Goal: Information Seeking & Learning: Learn about a topic

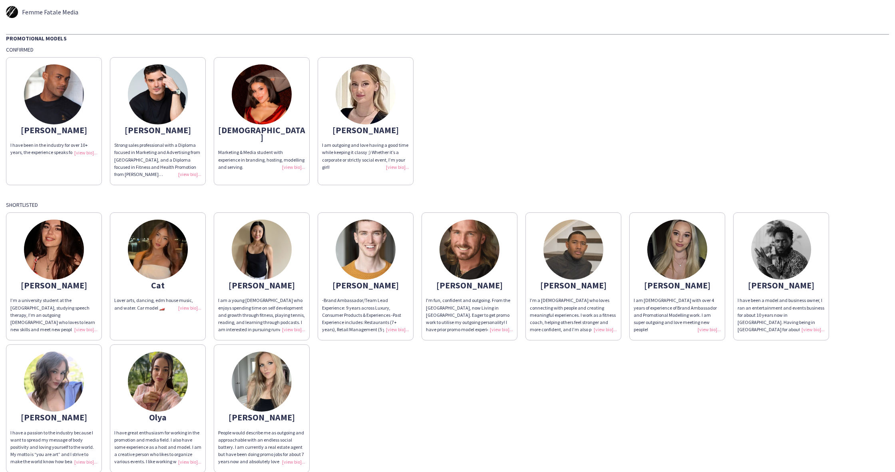
click at [255, 102] on img at bounding box center [262, 94] width 60 height 60
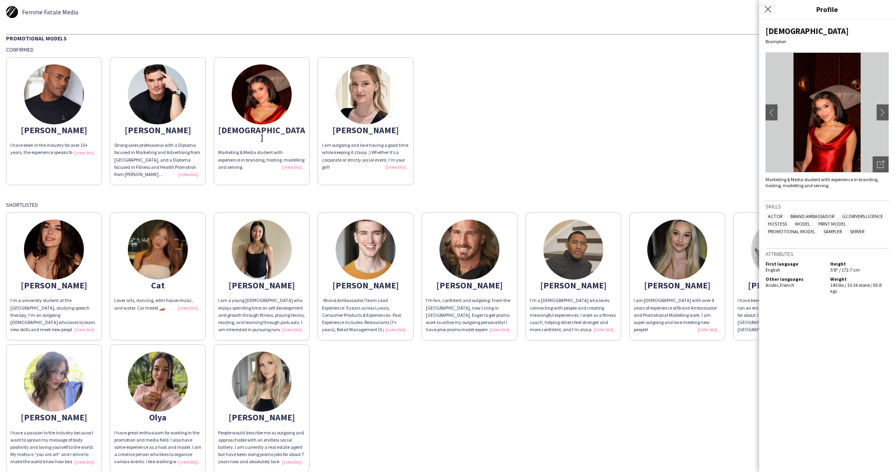
click at [360, 93] on img at bounding box center [366, 94] width 60 height 60
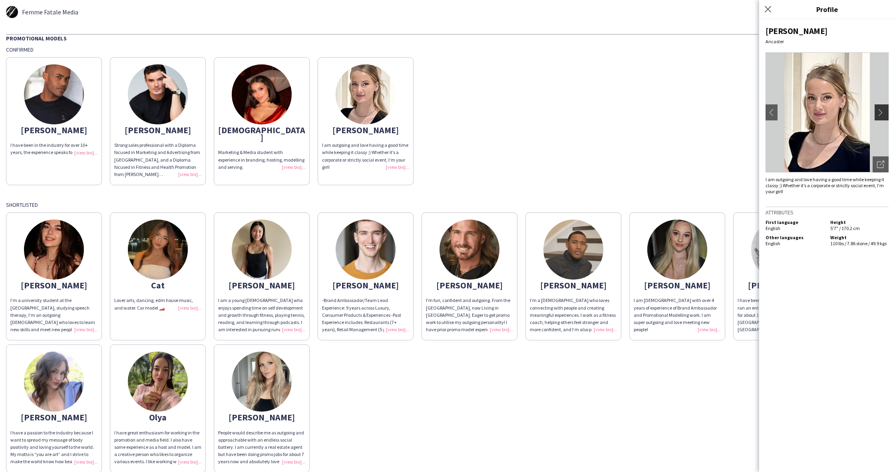
click at [882, 109] on app-icon "chevron-right" at bounding box center [882, 112] width 11 height 7
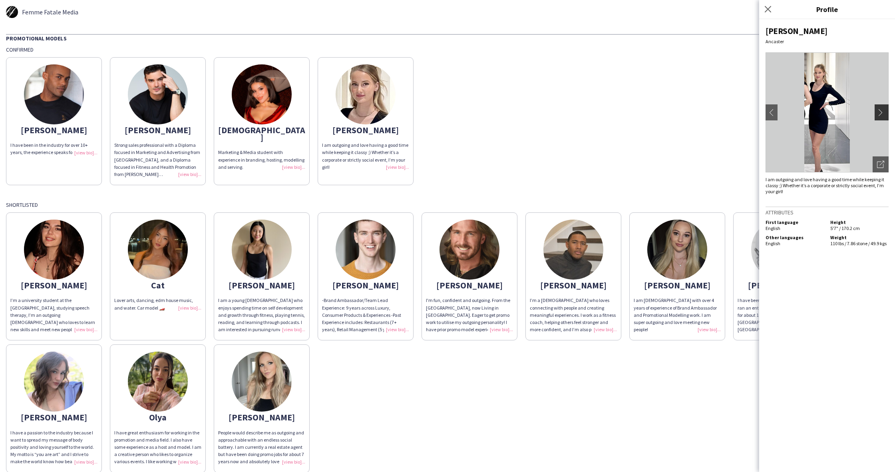
click at [880, 116] on button "chevron-right" at bounding box center [883, 112] width 16 height 16
drag, startPoint x: 881, startPoint y: 114, endPoint x: 772, endPoint y: 116, distance: 109.1
click at [880, 114] on app-icon "chevron-right" at bounding box center [884, 112] width 11 height 7
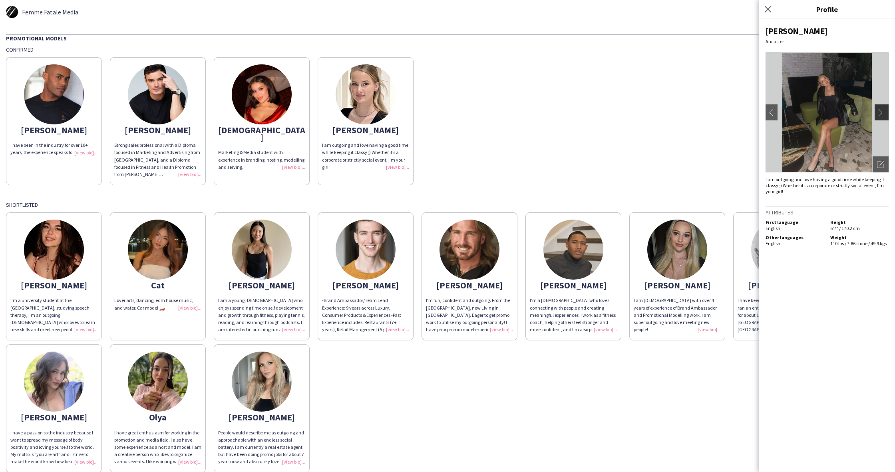
click at [885, 115] on app-icon "chevron-right" at bounding box center [882, 112] width 11 height 7
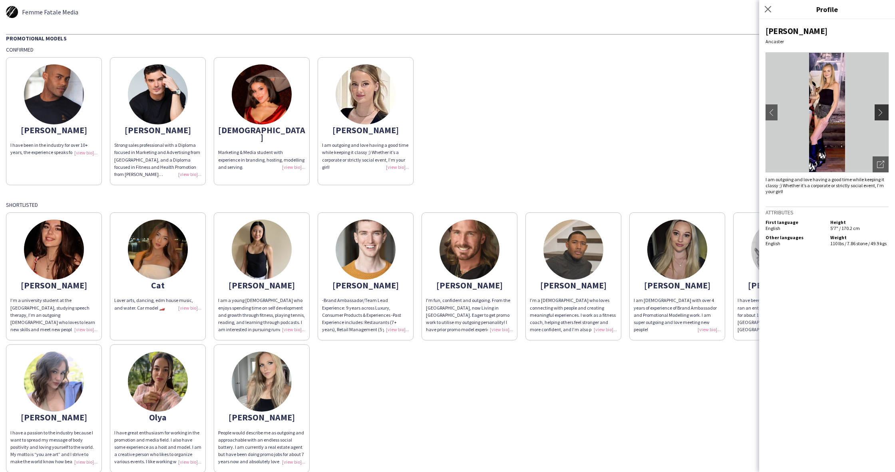
click at [885, 115] on app-icon "chevron-right" at bounding box center [882, 112] width 11 height 7
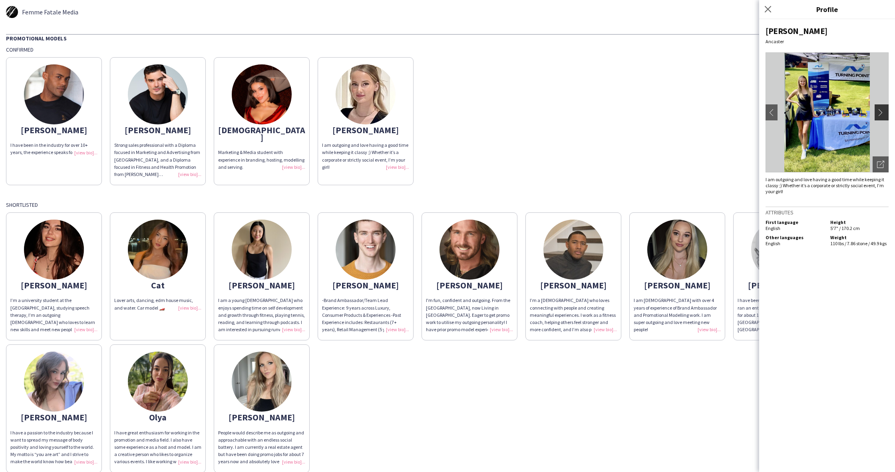
click at [885, 115] on app-icon "chevron-right" at bounding box center [882, 112] width 11 height 7
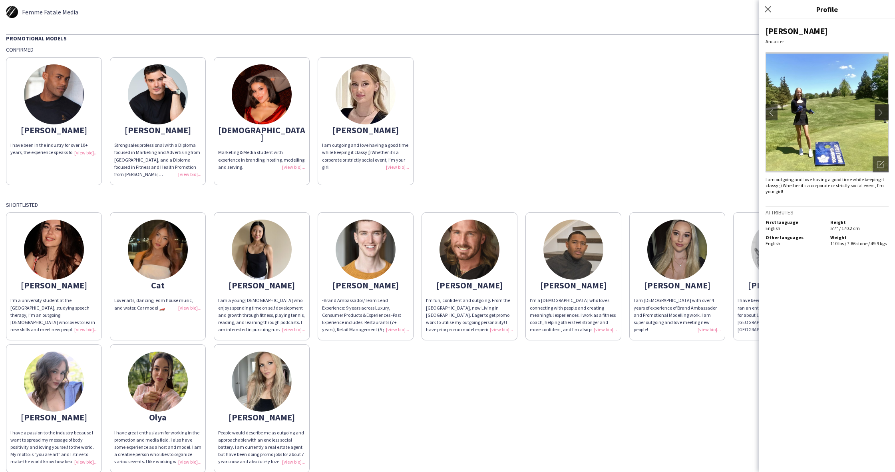
click at [881, 114] on app-icon "chevron-right" at bounding box center [882, 112] width 11 height 7
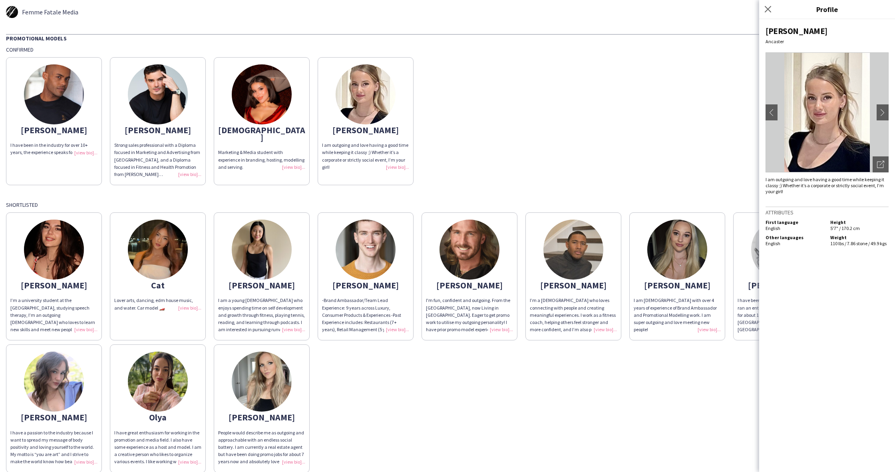
click at [249, 90] on img at bounding box center [262, 94] width 60 height 60
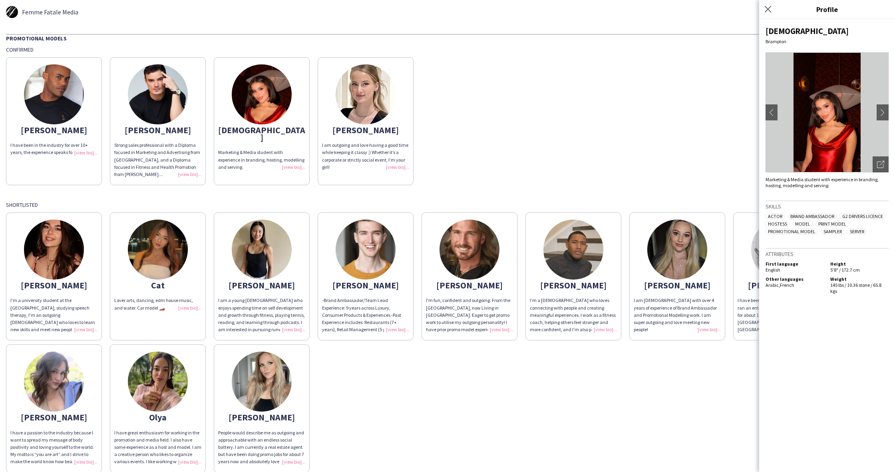
click at [837, 126] on img at bounding box center [827, 112] width 123 height 120
click at [871, 116] on img at bounding box center [827, 112] width 123 height 120
click at [883, 112] on app-icon "chevron-right" at bounding box center [882, 112] width 11 height 7
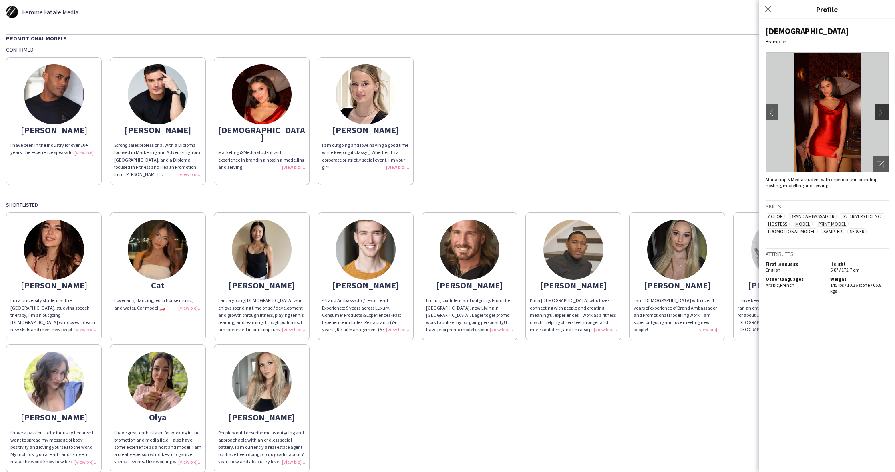
click at [882, 110] on app-icon "chevron-right" at bounding box center [882, 112] width 11 height 7
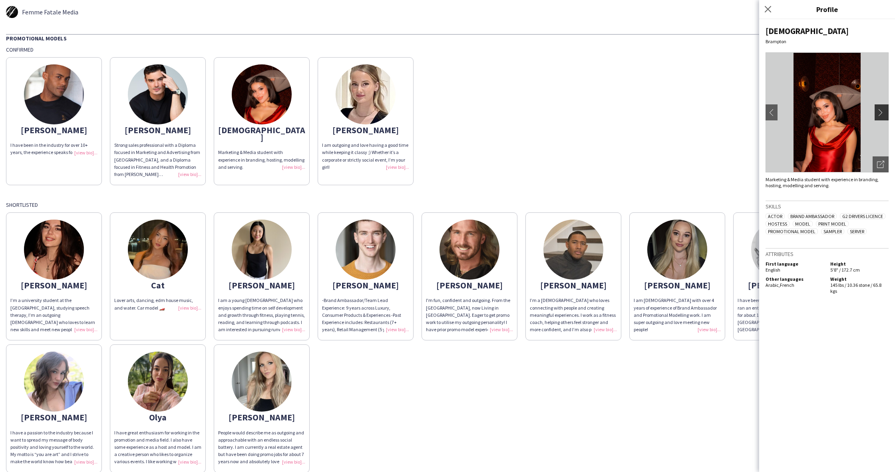
click at [882, 111] on app-icon "chevron-right" at bounding box center [882, 112] width 11 height 7
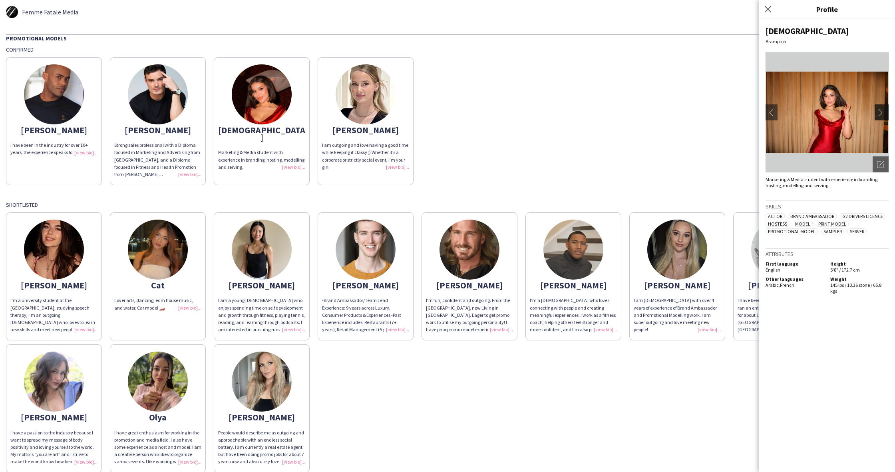
click at [882, 111] on app-icon "chevron-right" at bounding box center [882, 112] width 11 height 7
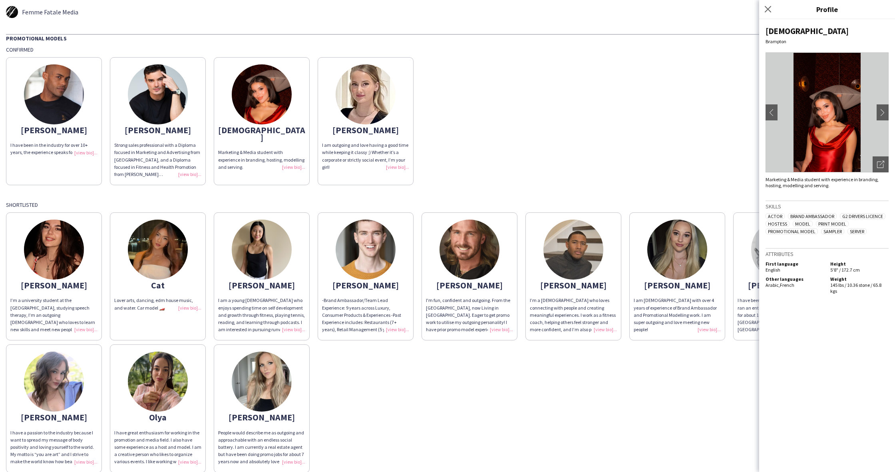
click at [19, 87] on app-share-pages-crew-card "[PERSON_NAME] I have been in the industry for over 10+ years, the experience sp…" at bounding box center [54, 121] width 96 height 128
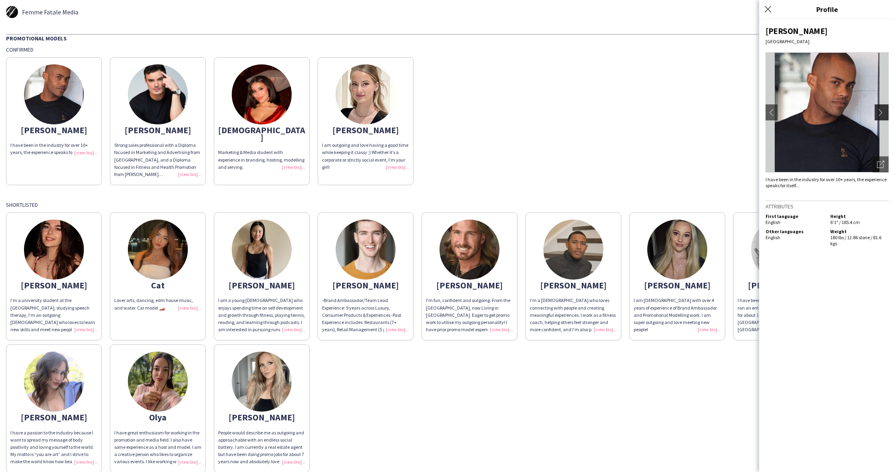
click at [880, 116] on button "chevron-right" at bounding box center [883, 112] width 16 height 16
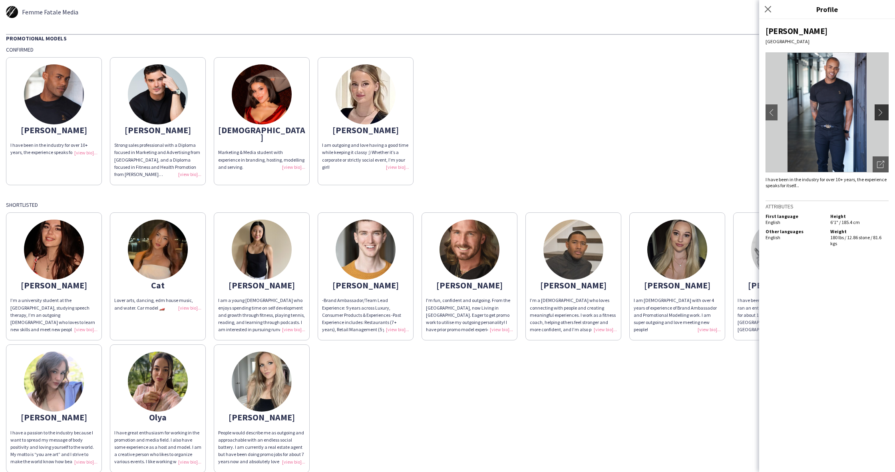
click at [880, 116] on button "chevron-right" at bounding box center [883, 112] width 16 height 16
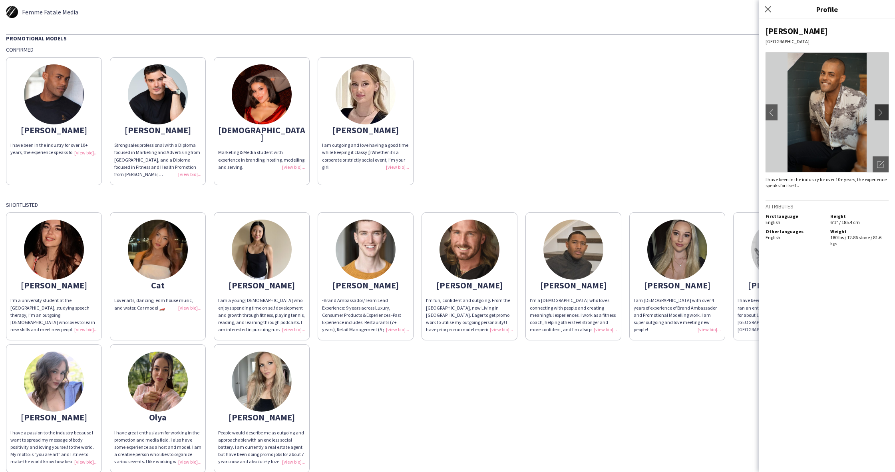
click at [884, 116] on button "chevron-right" at bounding box center [883, 112] width 16 height 16
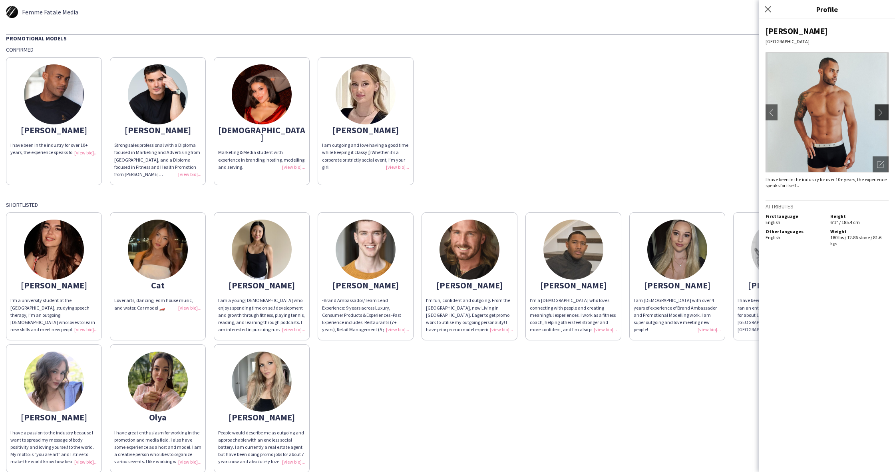
click at [882, 114] on app-icon "chevron-right" at bounding box center [882, 112] width 11 height 7
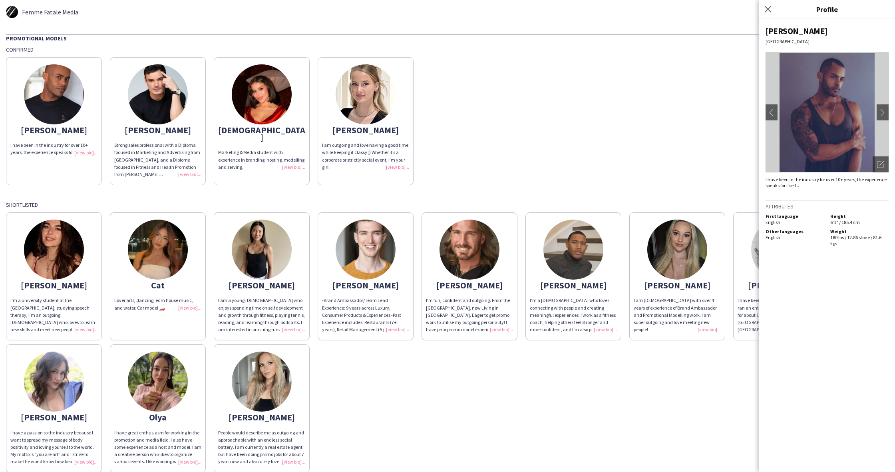
click at [475, 257] on img at bounding box center [470, 249] width 60 height 60
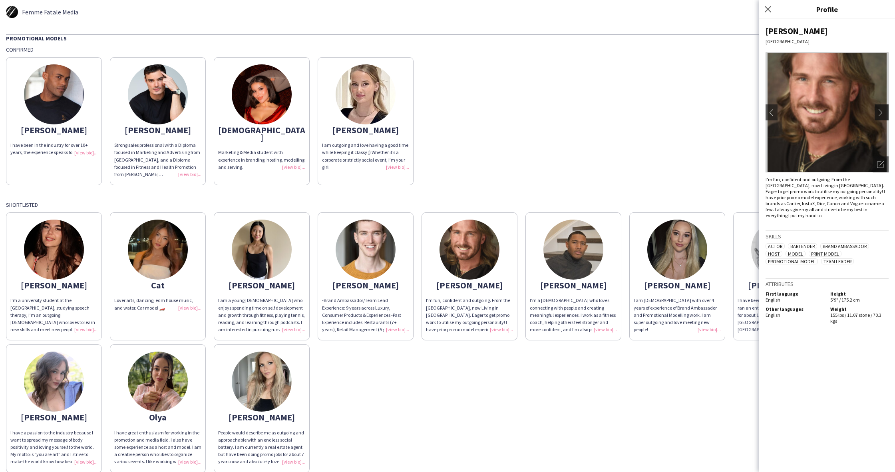
click at [881, 111] on app-icon "chevron-right" at bounding box center [882, 112] width 11 height 7
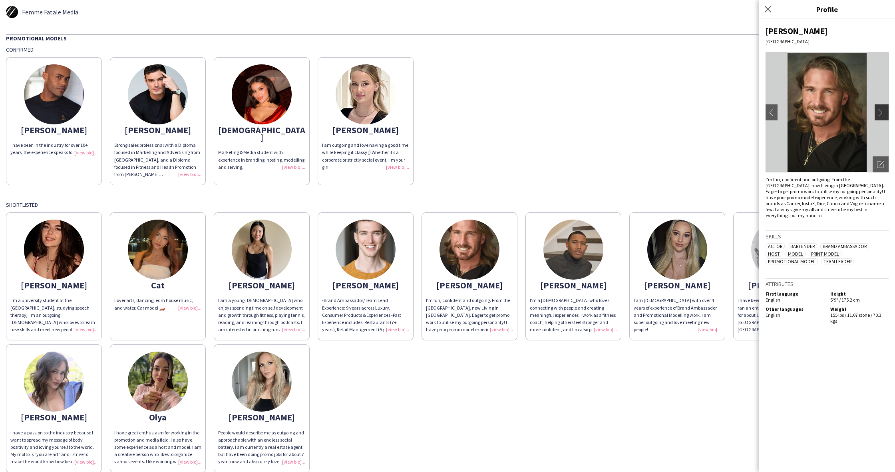
click at [883, 113] on app-icon "chevron-right" at bounding box center [882, 112] width 11 height 7
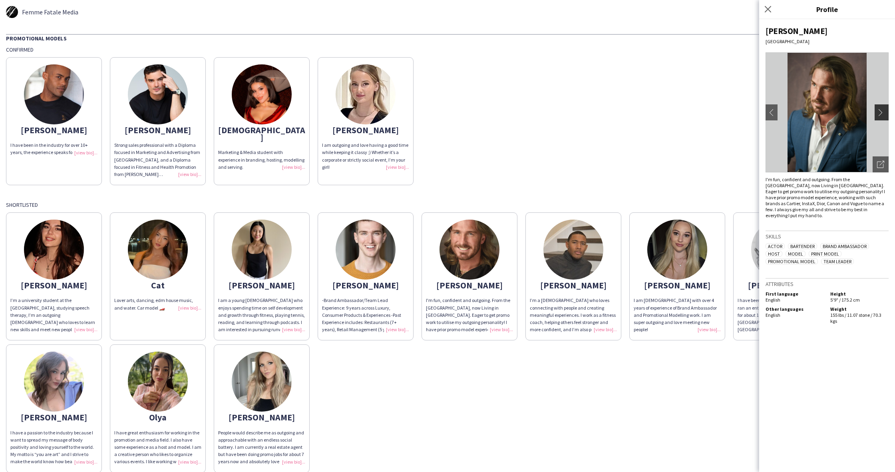
click at [883, 113] on app-icon "chevron-right" at bounding box center [882, 112] width 11 height 7
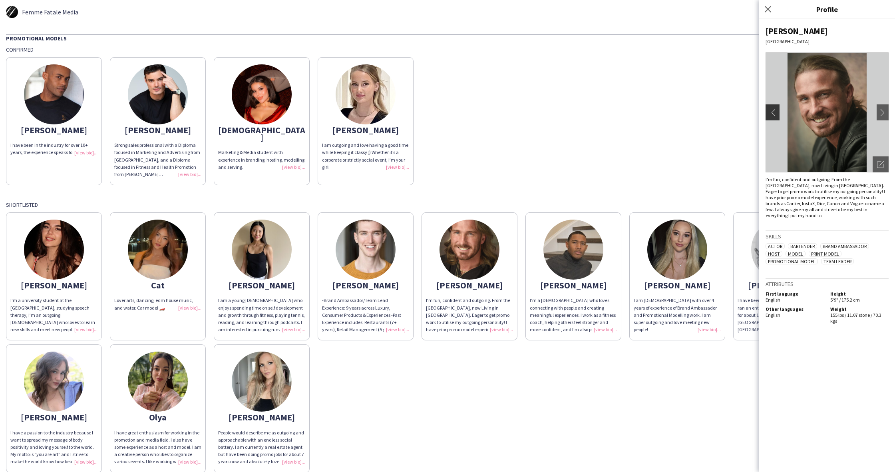
click at [769, 110] on app-icon "chevron-left" at bounding box center [771, 112] width 11 height 7
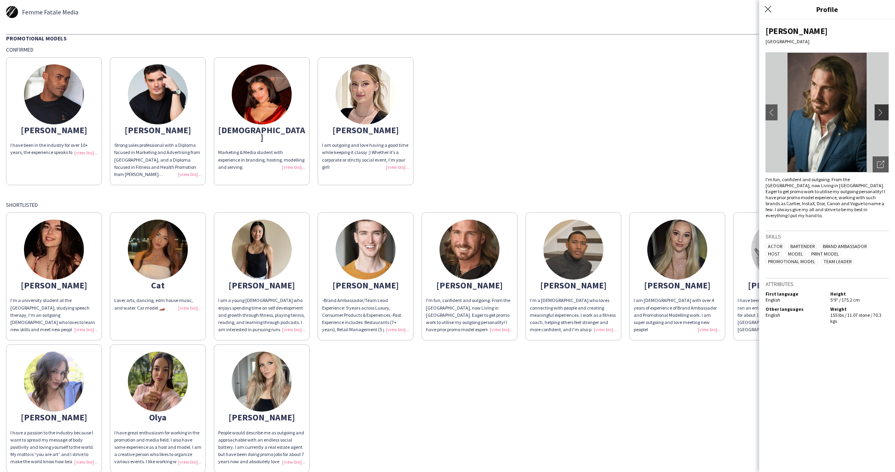
click at [885, 110] on app-icon "chevron-right" at bounding box center [882, 112] width 11 height 7
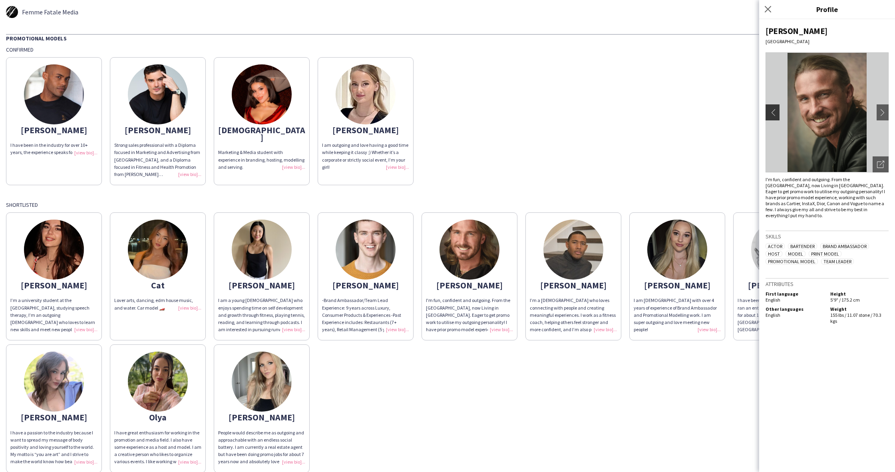
click at [777, 113] on button "chevron-left" at bounding box center [772, 112] width 16 height 16
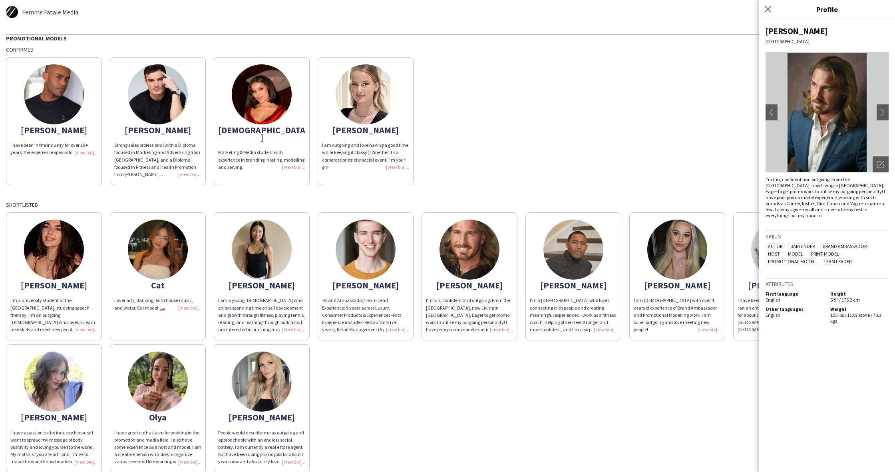
drag, startPoint x: 872, startPoint y: 111, endPoint x: 883, endPoint y: 114, distance: 10.7
click at [887, 111] on app-icon "chevron-right" at bounding box center [884, 112] width 11 height 7
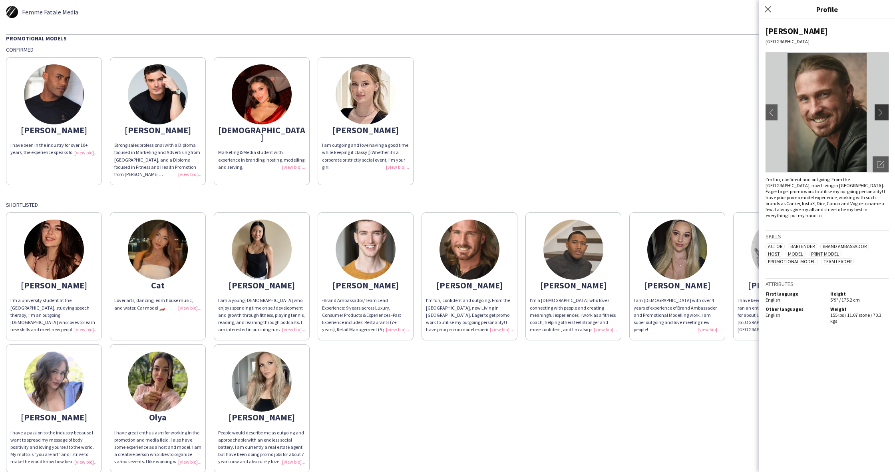
click at [883, 114] on app-icon "chevron-right" at bounding box center [882, 112] width 11 height 7
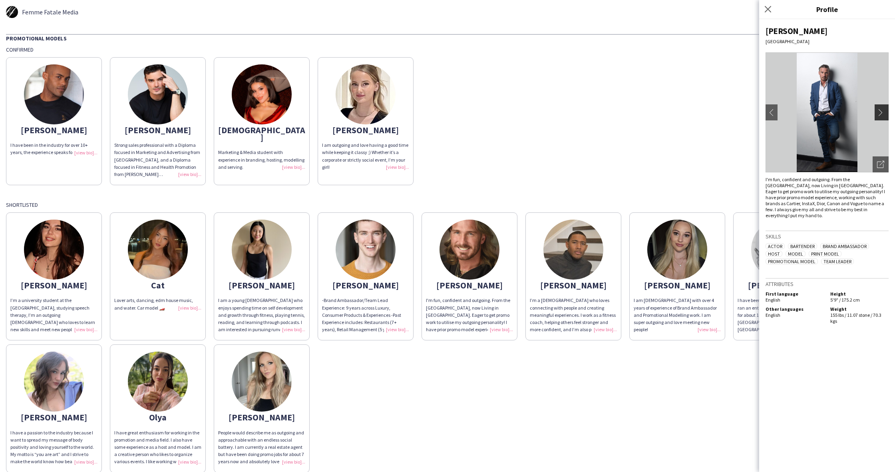
click at [882, 112] on app-icon "chevron-right" at bounding box center [882, 112] width 11 height 7
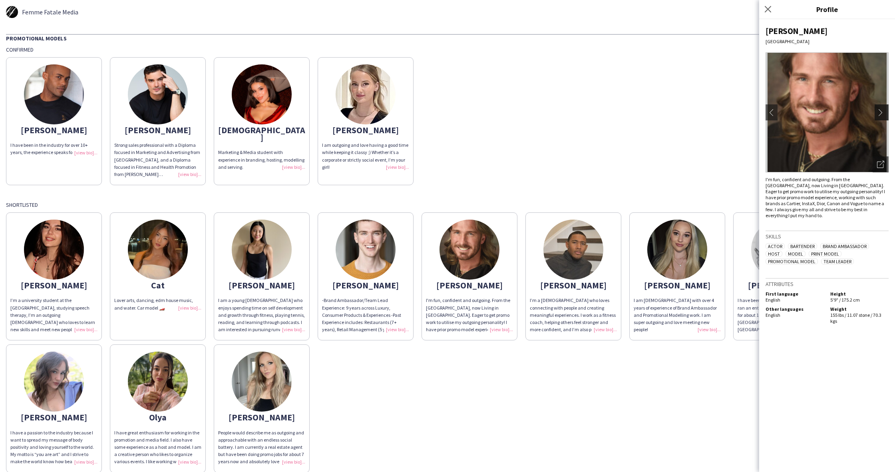
click at [883, 111] on app-icon "chevron-right" at bounding box center [882, 112] width 11 height 7
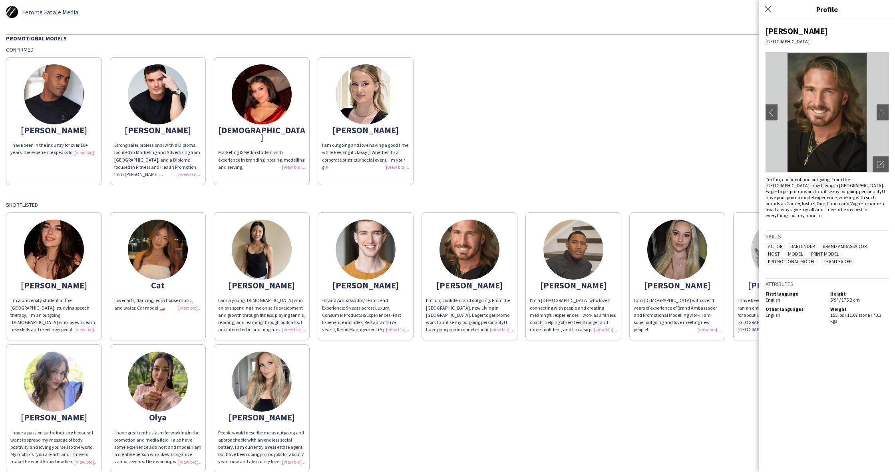
click at [876, 109] on img at bounding box center [827, 112] width 123 height 120
click at [880, 110] on app-icon "chevron-right" at bounding box center [882, 112] width 11 height 7
click at [153, 112] on img at bounding box center [158, 94] width 60 height 60
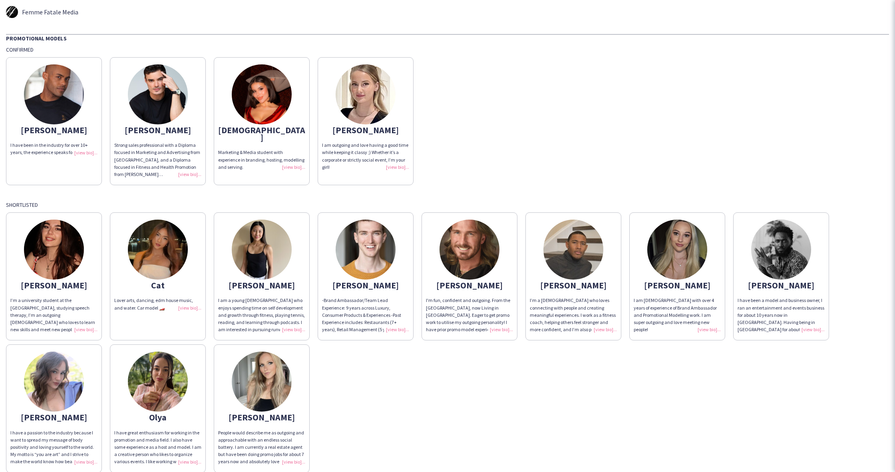
scroll to position [0, 0]
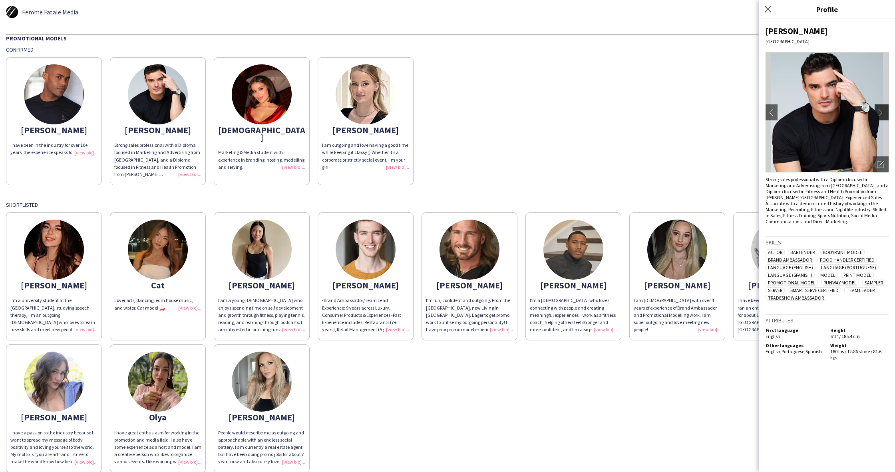
click at [880, 112] on app-icon "chevron-right" at bounding box center [882, 112] width 11 height 7
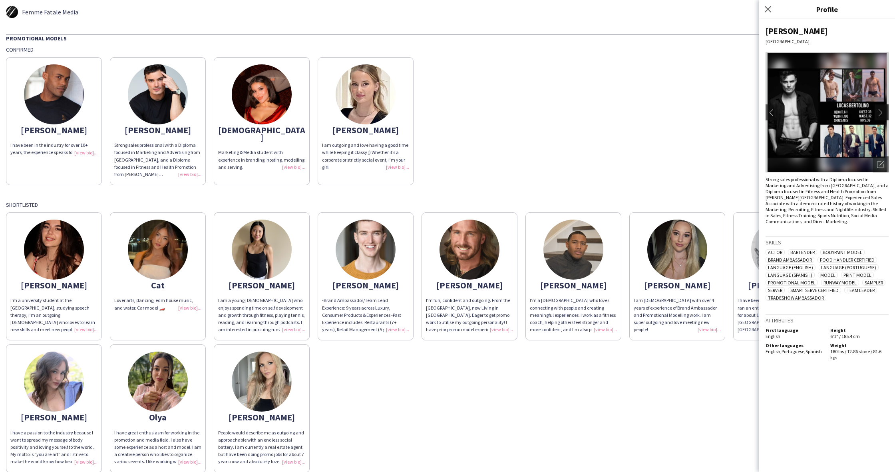
click at [885, 113] on app-icon "chevron-right" at bounding box center [882, 112] width 11 height 7
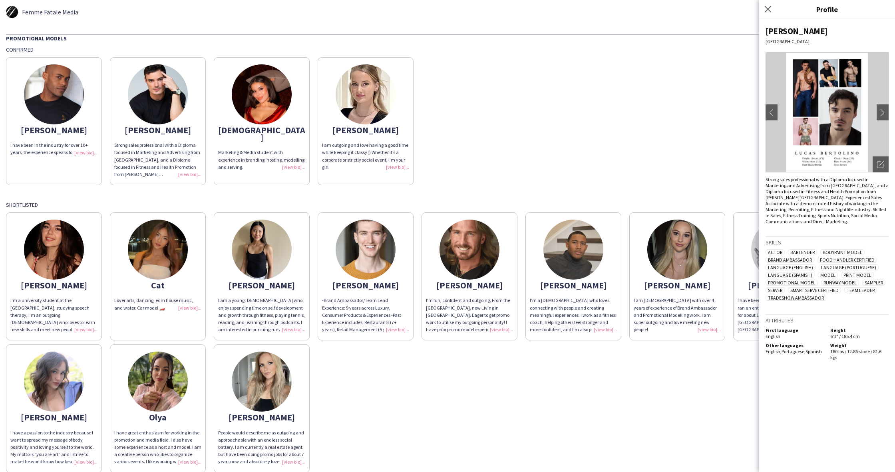
click at [765, 115] on div "[PERSON_NAME] Toronto chevron-left chevron-right Open photos pop-in Strong sale…" at bounding box center [827, 245] width 136 height 452
drag, startPoint x: 773, startPoint y: 115, endPoint x: 852, endPoint y: 112, distance: 78.8
click at [773, 115] on app-icon "chevron-left" at bounding box center [769, 112] width 11 height 7
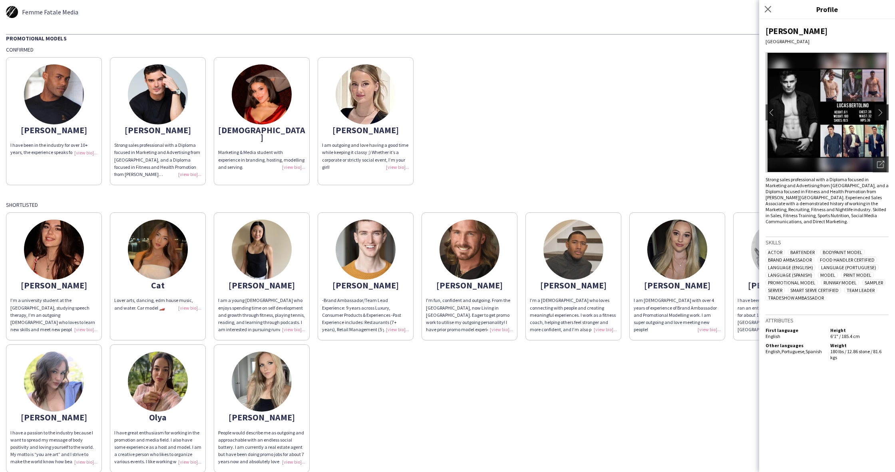
click at [881, 114] on app-icon "chevron-right" at bounding box center [882, 112] width 11 height 7
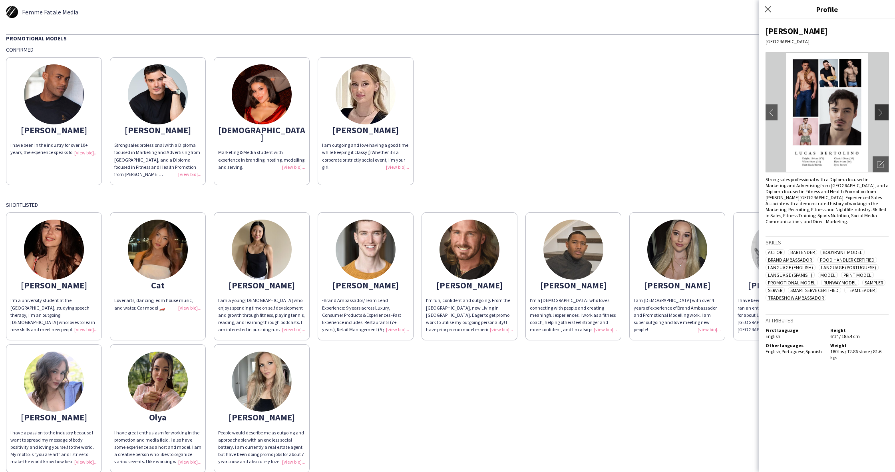
click at [882, 114] on app-icon "chevron-right" at bounding box center [882, 112] width 11 height 7
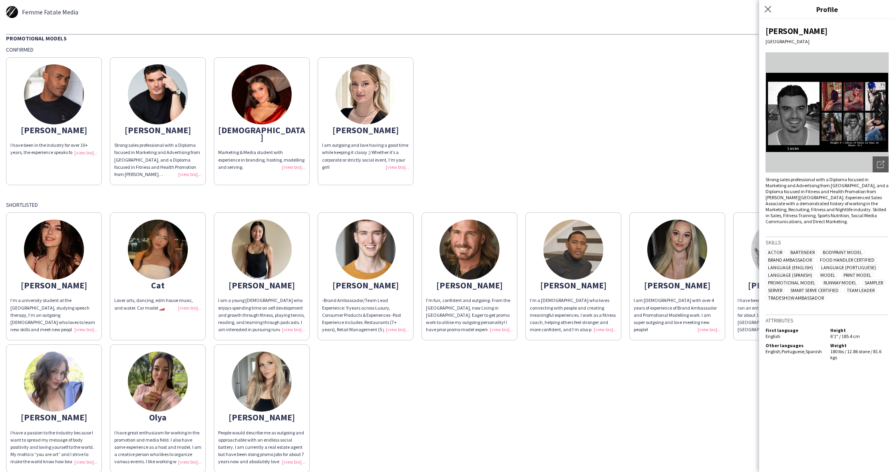
click at [881, 114] on app-icon "chevron-right" at bounding box center [882, 112] width 11 height 7
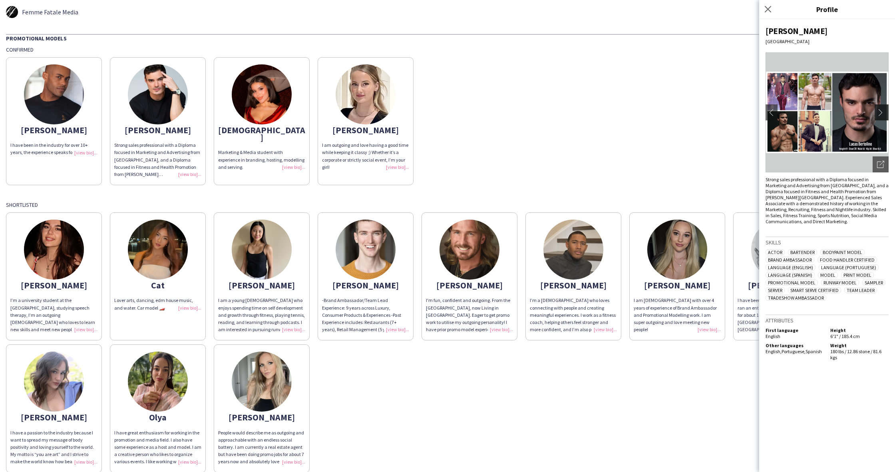
click at [882, 114] on app-icon "chevron-right" at bounding box center [882, 112] width 11 height 7
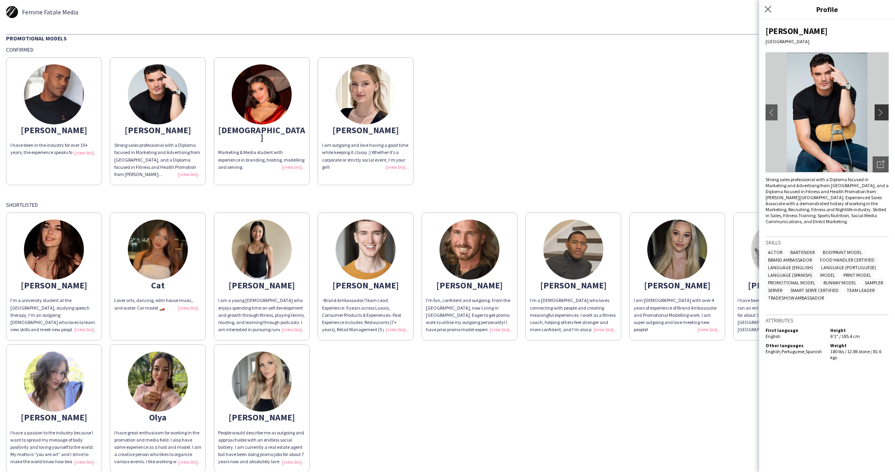
click at [881, 114] on app-icon "chevron-right" at bounding box center [882, 112] width 11 height 7
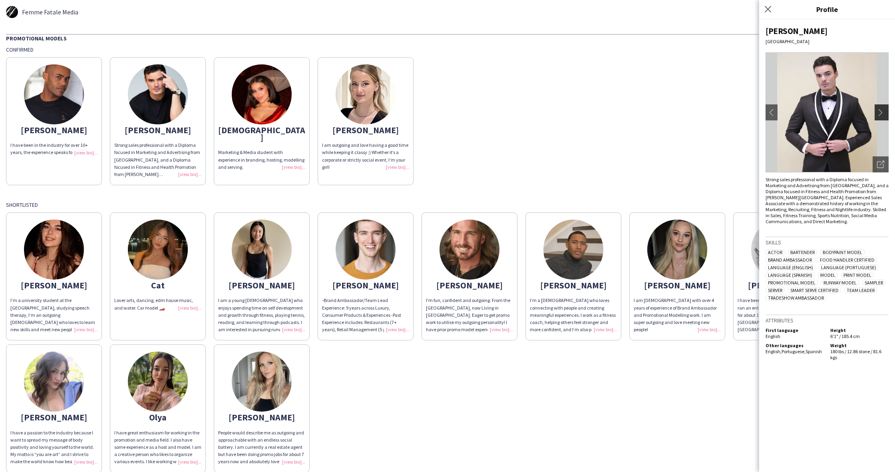
click at [882, 114] on app-icon "chevron-right" at bounding box center [882, 112] width 11 height 7
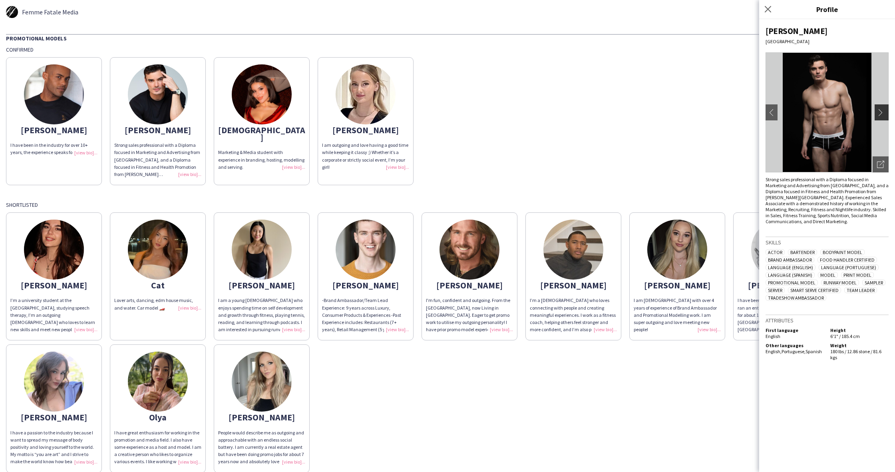
click at [882, 114] on app-icon "chevron-right" at bounding box center [882, 112] width 11 height 7
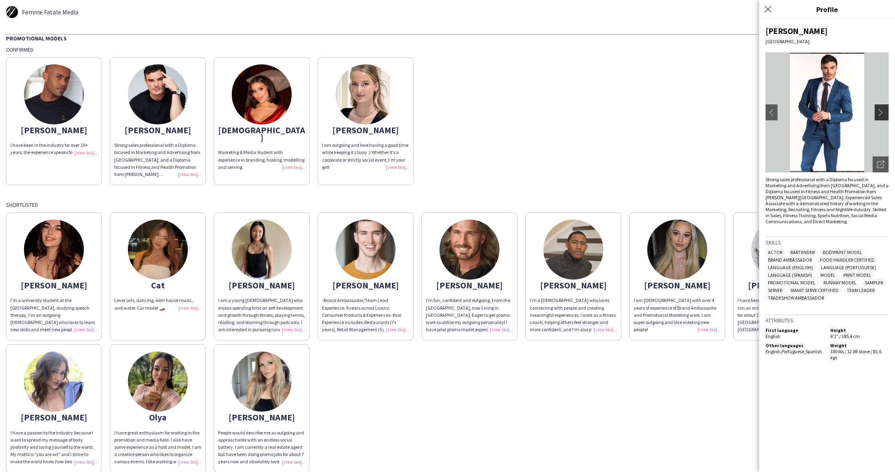
click at [883, 114] on app-icon "chevron-right" at bounding box center [882, 112] width 11 height 7
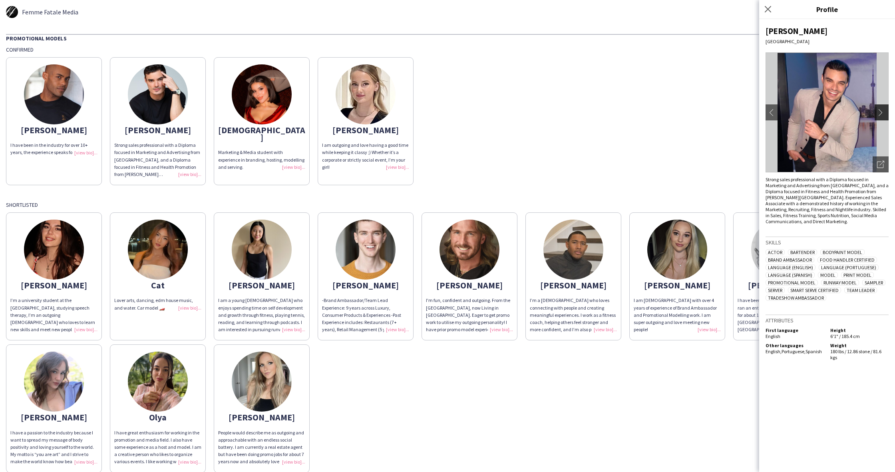
click at [883, 114] on app-icon "chevron-right" at bounding box center [882, 112] width 11 height 7
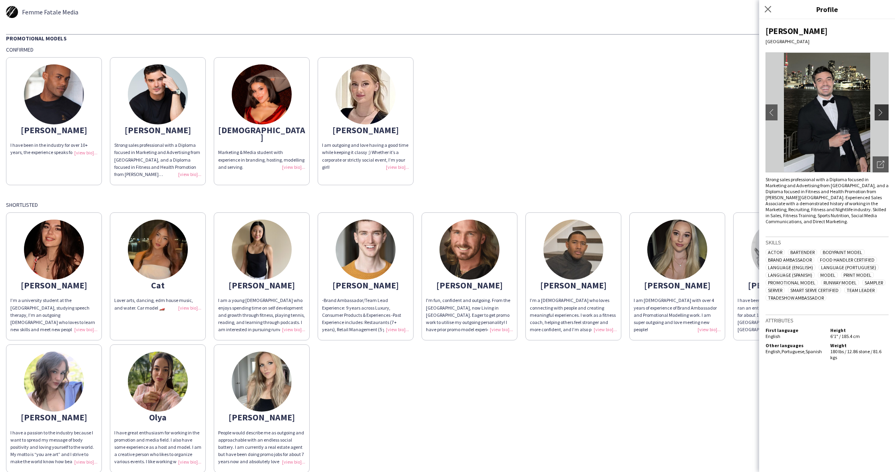
click at [883, 114] on app-icon "chevron-right" at bounding box center [882, 112] width 11 height 7
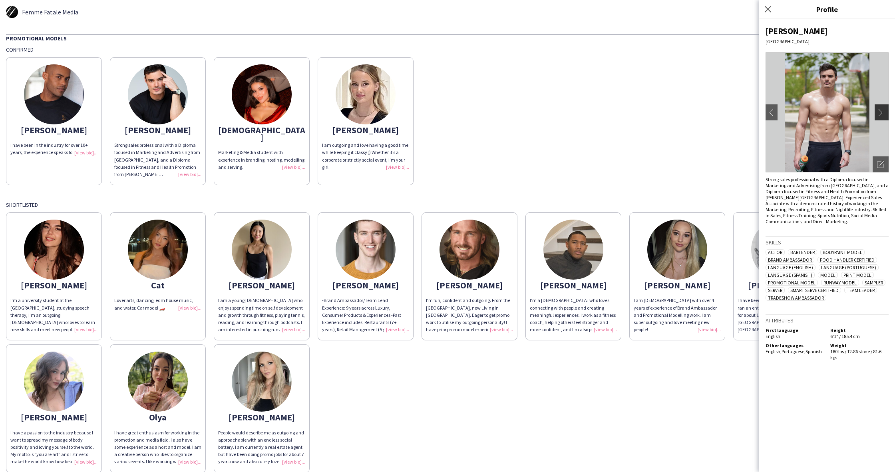
click at [883, 114] on app-icon "chevron-right" at bounding box center [882, 112] width 11 height 7
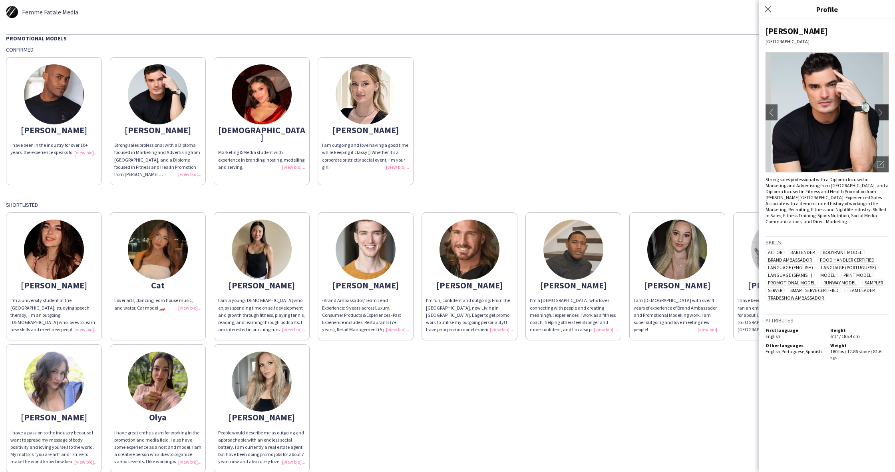
click at [883, 114] on app-icon "chevron-right" at bounding box center [882, 112] width 11 height 7
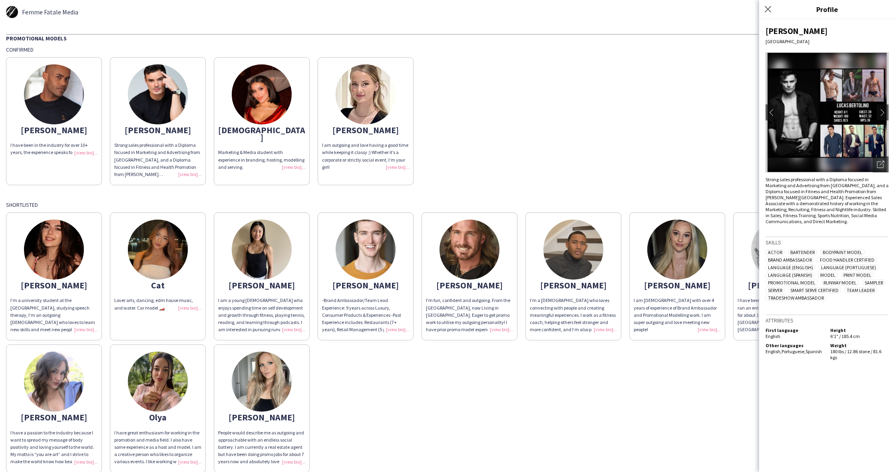
click at [73, 89] on img at bounding box center [54, 94] width 60 height 60
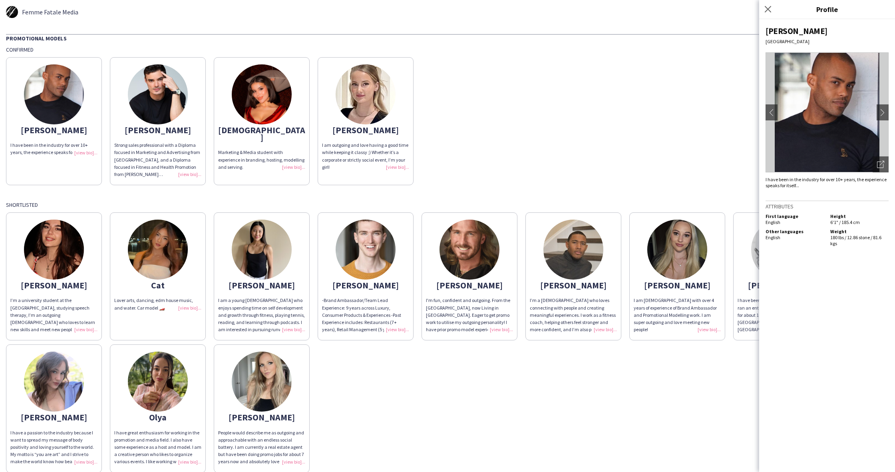
click at [284, 157] on div "Marketing & Media student with experience in branding, hosting, modelling and s…" at bounding box center [261, 160] width 87 height 22
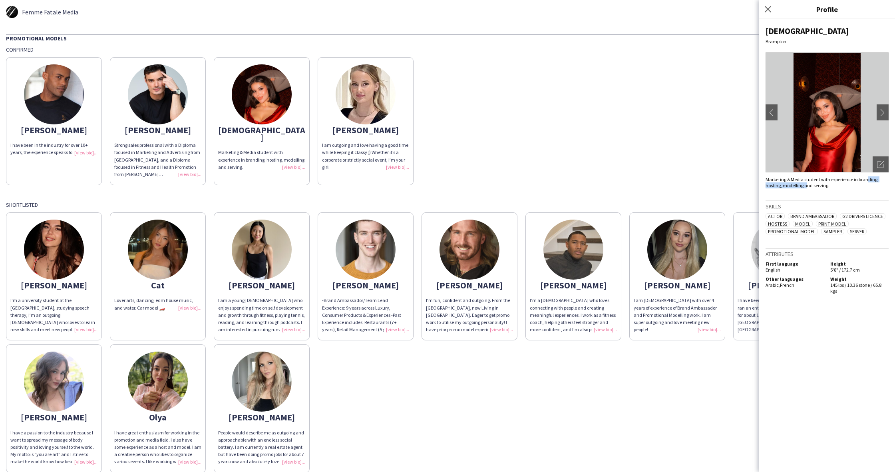
drag, startPoint x: 867, startPoint y: 179, endPoint x: 831, endPoint y: 181, distance: 36.1
click at [866, 179] on div "Marketing & Media student with experience in branding, hosting, modelling and s…" at bounding box center [827, 182] width 123 height 12
drag, startPoint x: 824, startPoint y: 182, endPoint x: 805, endPoint y: 187, distance: 19.0
click at [824, 182] on div "Marketing & Media student with experience in branding, hosting, modelling and s…" at bounding box center [827, 182] width 123 height 12
click at [138, 104] on img at bounding box center [158, 94] width 60 height 60
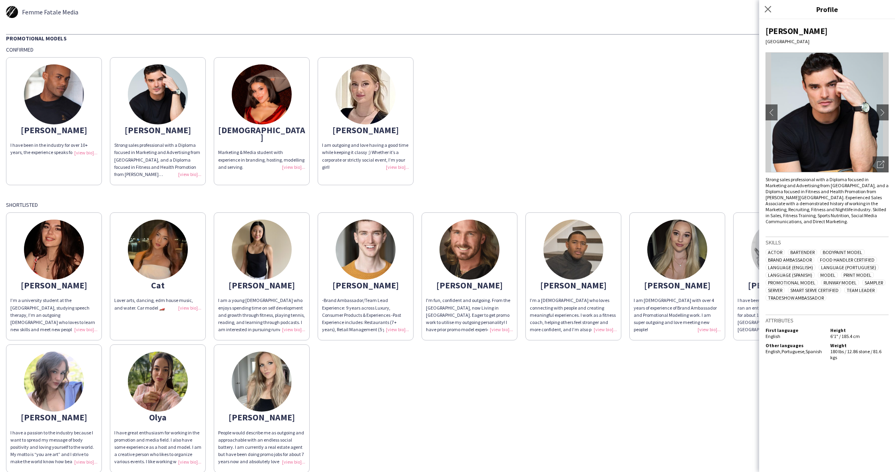
click at [822, 69] on img at bounding box center [827, 112] width 123 height 120
click at [885, 112] on app-icon "chevron-right" at bounding box center [882, 112] width 11 height 7
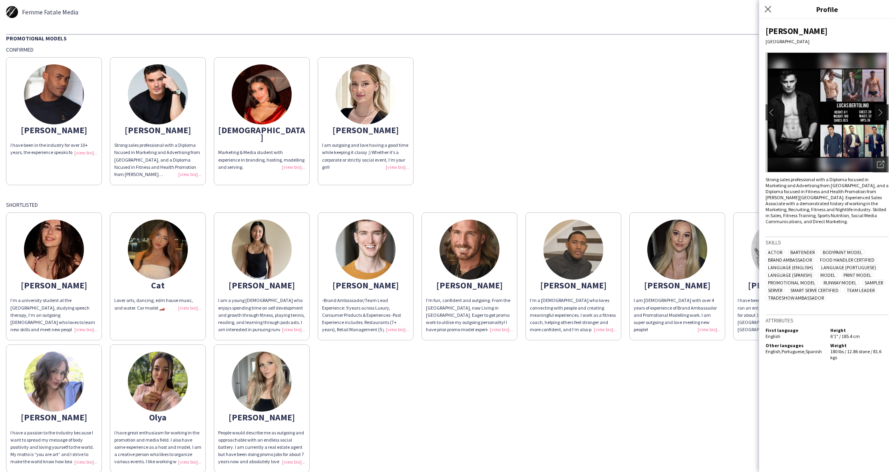
click at [884, 112] on app-icon "chevron-right" at bounding box center [882, 112] width 11 height 7
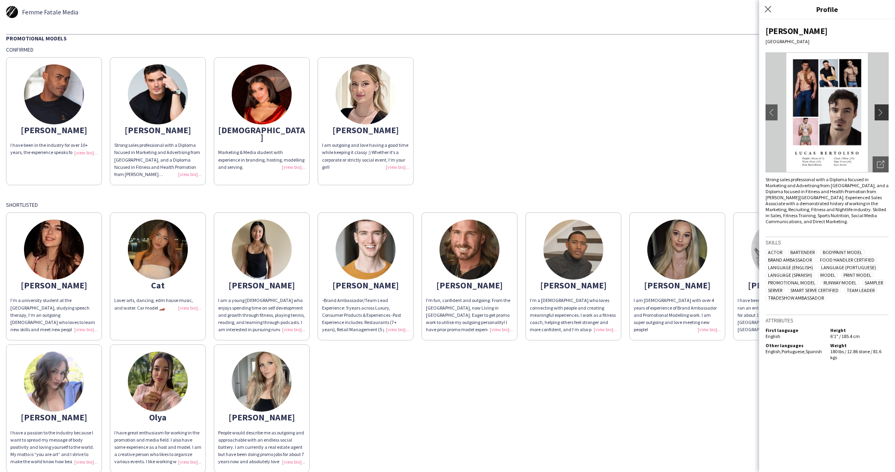
click at [884, 112] on app-icon "chevron-right" at bounding box center [882, 112] width 11 height 7
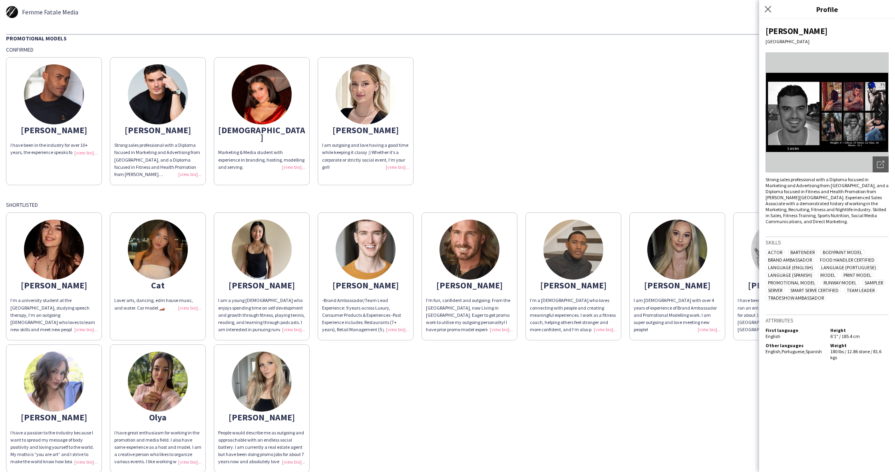
click at [884, 112] on app-icon "chevron-right" at bounding box center [882, 112] width 11 height 7
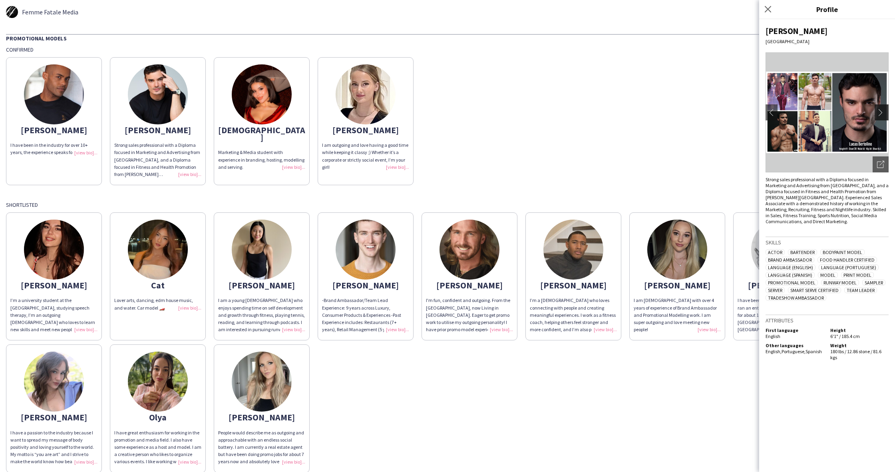
click at [884, 112] on app-icon "chevron-right" at bounding box center [882, 112] width 11 height 7
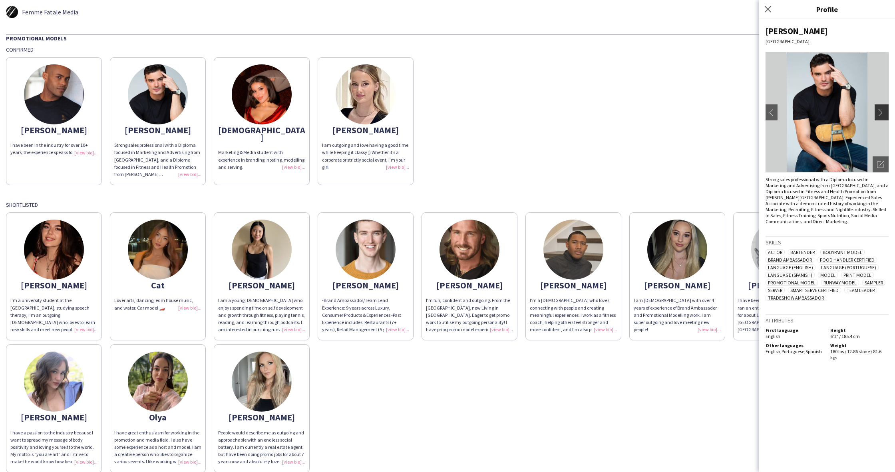
click at [884, 112] on app-icon "chevron-right" at bounding box center [882, 112] width 11 height 7
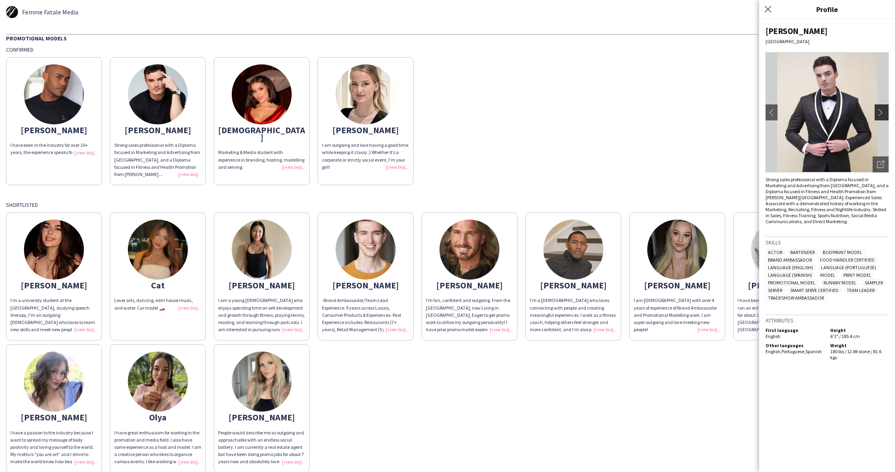
click at [884, 112] on app-icon "chevron-right" at bounding box center [882, 112] width 11 height 7
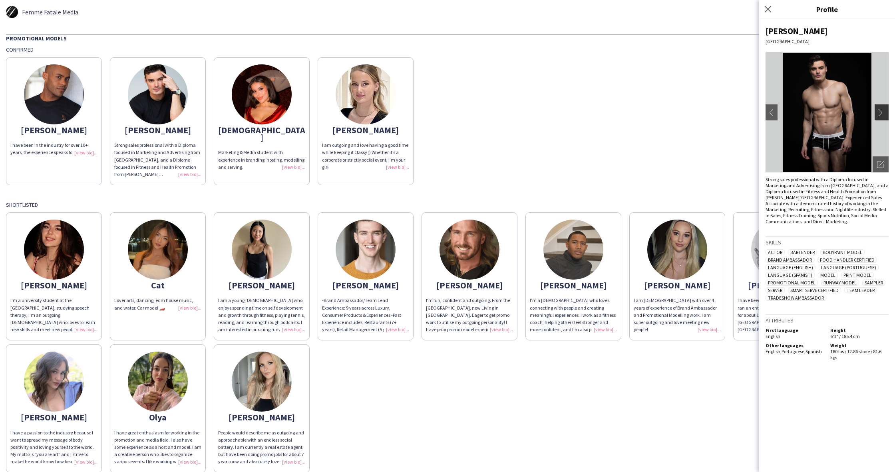
click at [884, 112] on app-icon "chevron-right" at bounding box center [882, 112] width 11 height 7
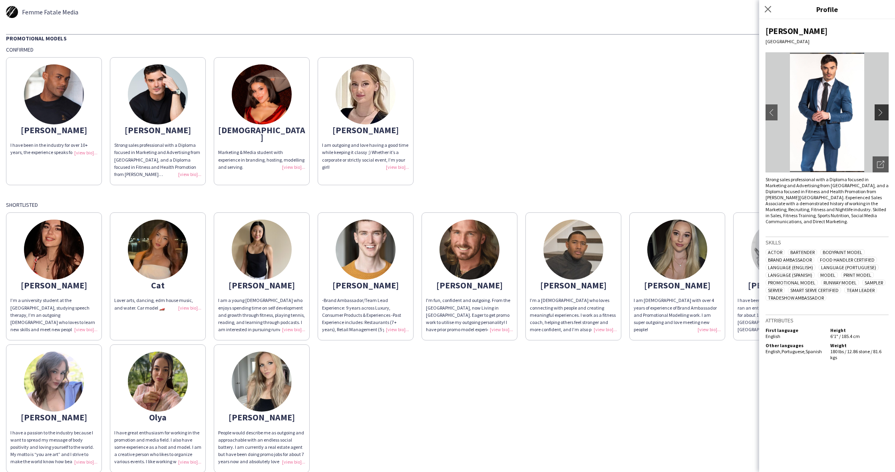
click at [884, 112] on app-icon "chevron-right" at bounding box center [882, 112] width 11 height 7
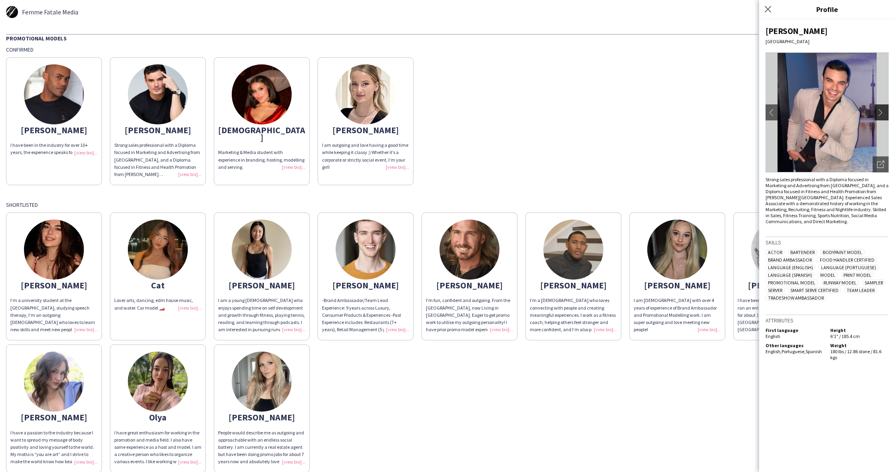
click at [884, 112] on app-icon "chevron-right" at bounding box center [882, 112] width 11 height 7
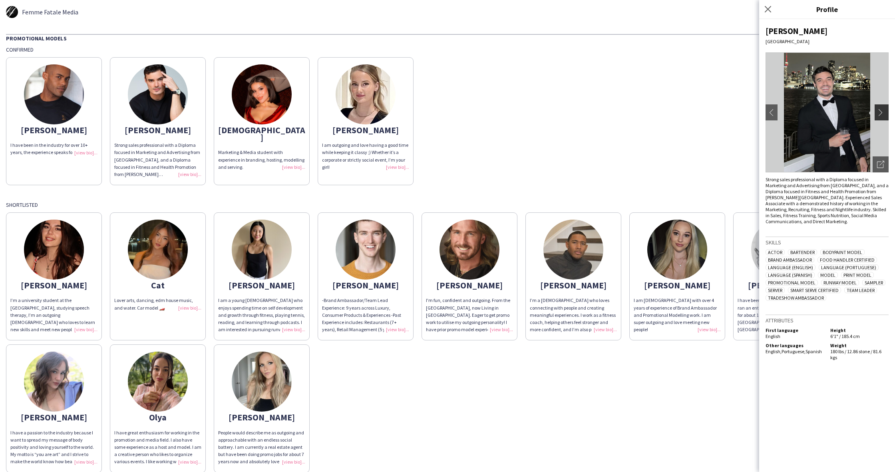
click at [884, 112] on app-icon "chevron-right" at bounding box center [882, 112] width 11 height 7
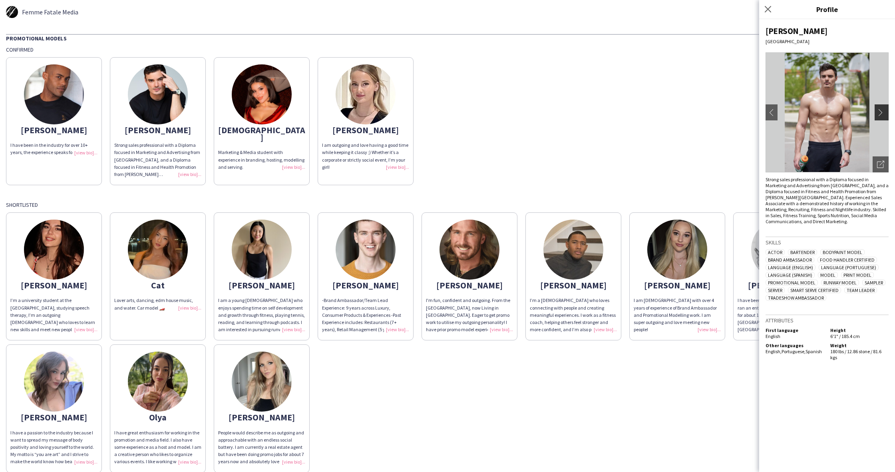
click at [884, 112] on app-icon "chevron-right" at bounding box center [882, 112] width 11 height 7
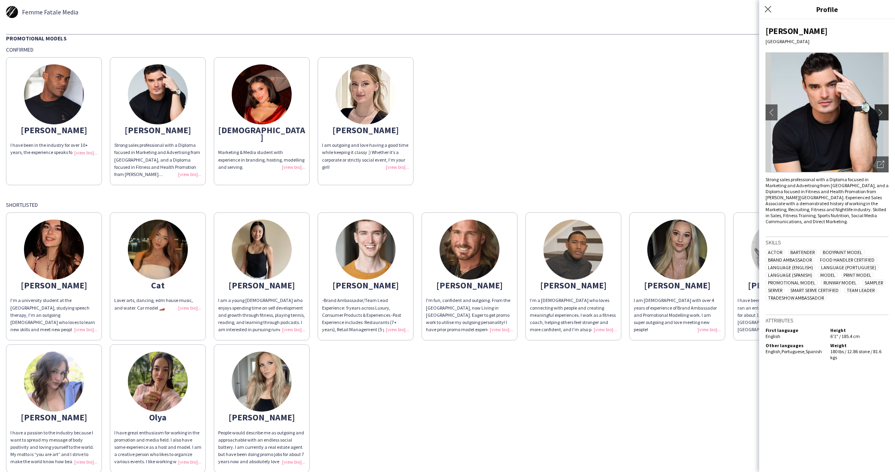
click at [884, 112] on app-icon "chevron-right" at bounding box center [882, 112] width 11 height 7
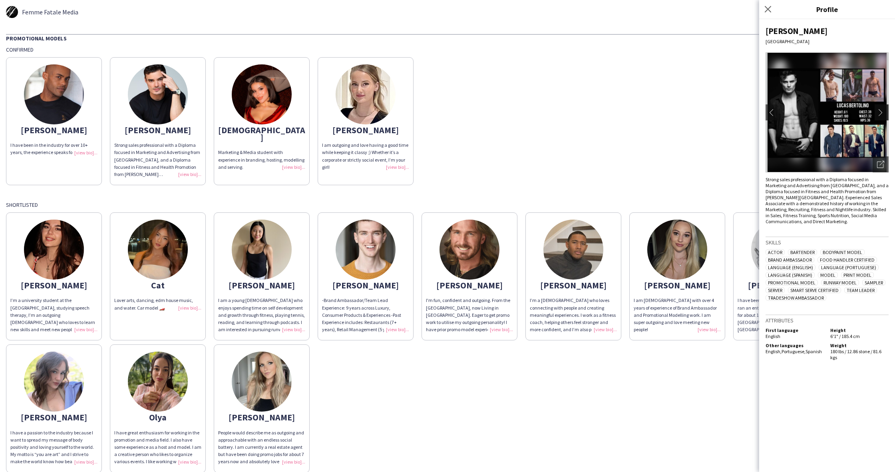
click at [884, 112] on app-icon "chevron-right" at bounding box center [882, 112] width 11 height 7
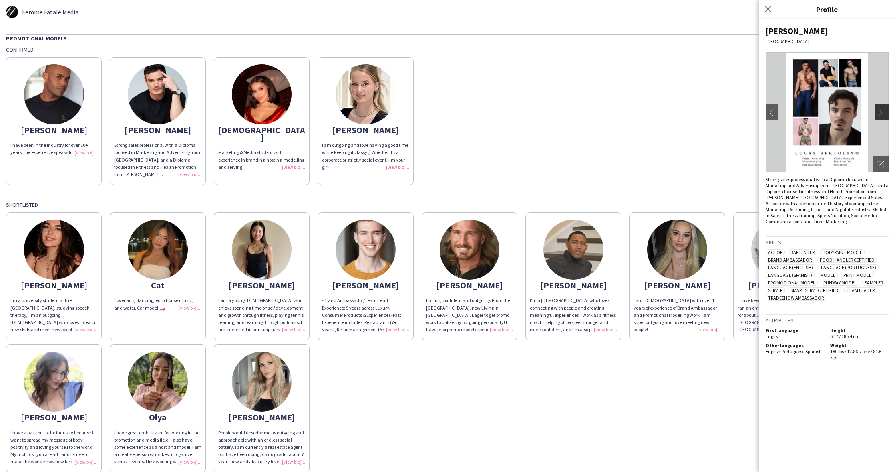
click at [884, 112] on app-icon "chevron-right" at bounding box center [882, 112] width 11 height 7
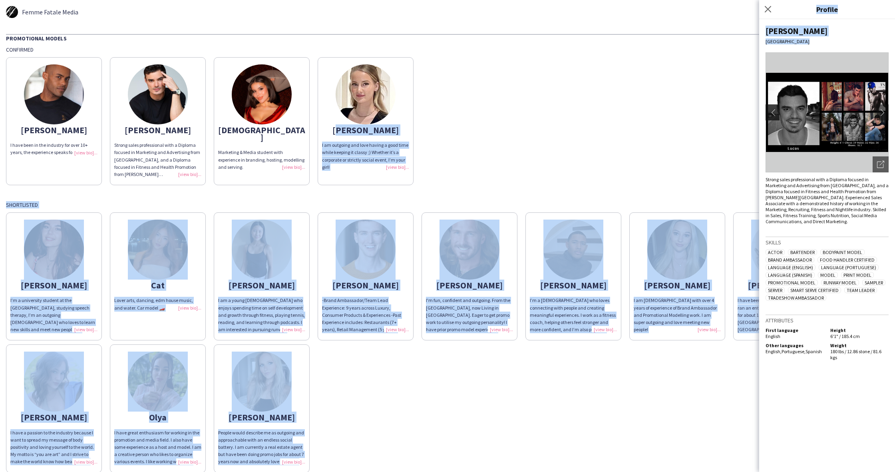
drag, startPoint x: 759, startPoint y: 114, endPoint x: 777, endPoint y: 112, distance: 18.4
click at [773, 112] on body "Femme Fatale Media Promotional Models Confirmed [PERSON_NAME] I have been in th…" at bounding box center [447, 236] width 895 height 472
click at [777, 112] on button "chevron-left" at bounding box center [772, 112] width 16 height 16
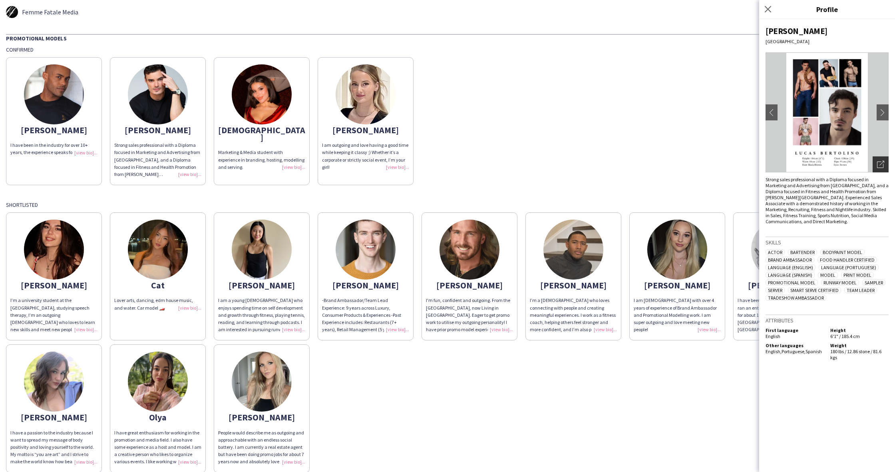
click at [887, 159] on div "Open photos pop-in" at bounding box center [881, 164] width 16 height 16
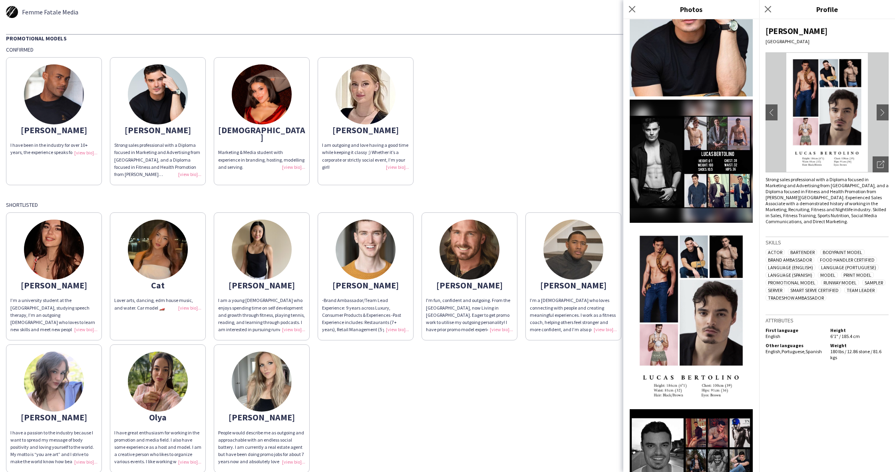
scroll to position [60, 0]
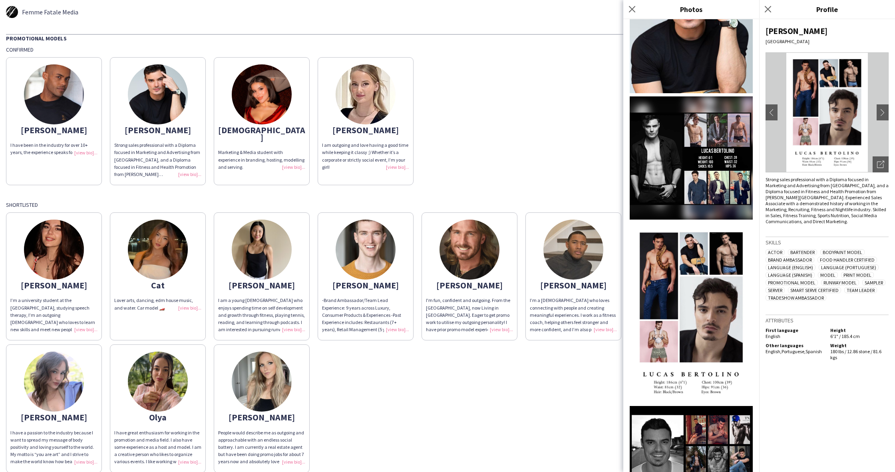
click at [706, 328] on img at bounding box center [691, 313] width 123 height 180
click at [544, 142] on div "[PERSON_NAME] I have been in the industry for over 10+ years, the experience sp…" at bounding box center [447, 119] width 883 height 132
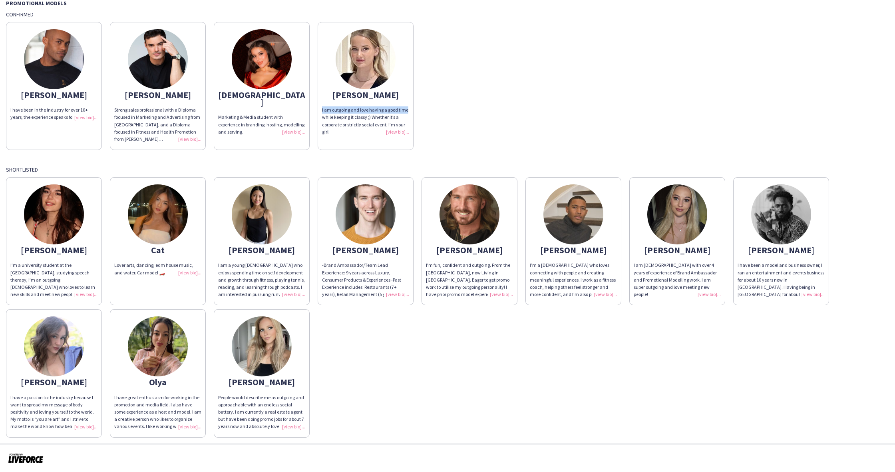
scroll to position [35, 0]
click at [799, 230] on img at bounding box center [781, 215] width 60 height 60
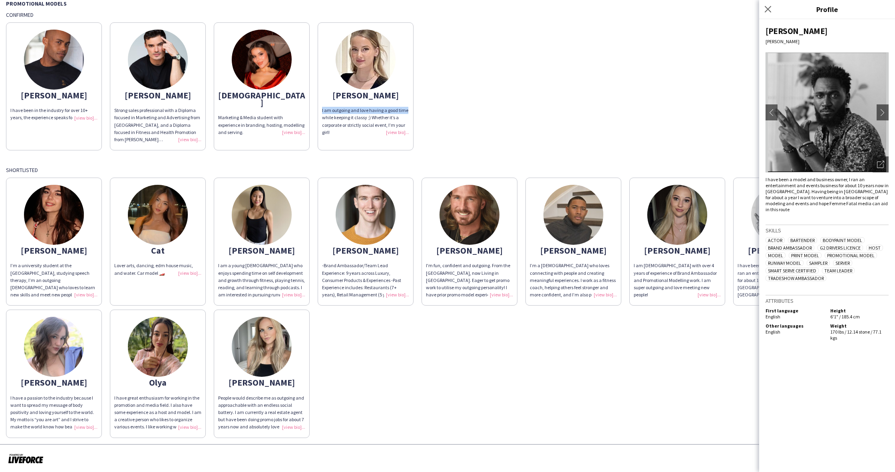
drag, startPoint x: 872, startPoint y: 116, endPoint x: 889, endPoint y: 114, distance: 17.3
click at [872, 117] on img at bounding box center [827, 112] width 123 height 120
click at [885, 113] on div "[PERSON_NAME] chevron-left chevron-right Open photos pop-in I have been a model…" at bounding box center [827, 245] width 136 height 452
click at [885, 113] on app-icon "chevron-right" at bounding box center [882, 112] width 11 height 7
click at [688, 114] on div "[PERSON_NAME] I have been in the industry for over 10+ years, the experience sp…" at bounding box center [447, 84] width 883 height 132
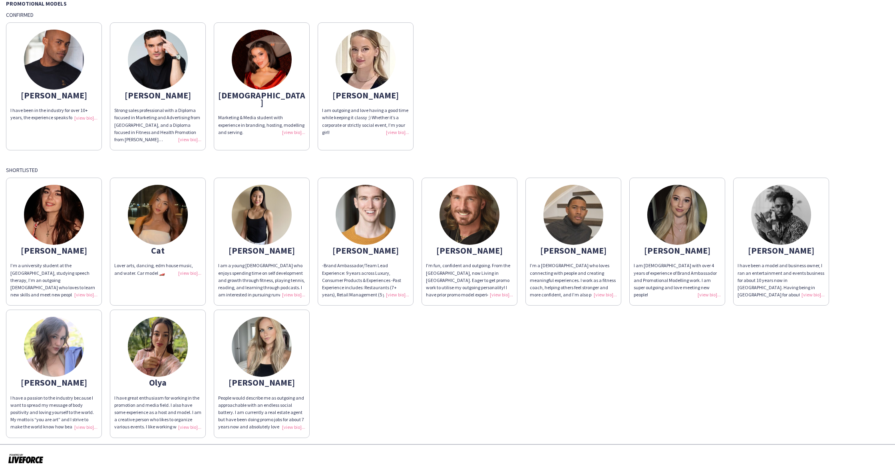
drag, startPoint x: 48, startPoint y: 233, endPoint x: 58, endPoint y: 235, distance: 10.3
click at [48, 232] on img at bounding box center [54, 215] width 60 height 60
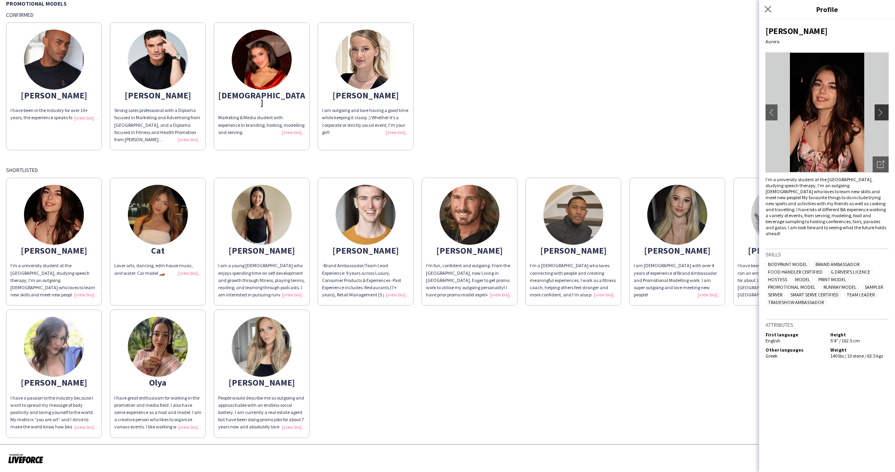
click at [876, 115] on button "chevron-right" at bounding box center [883, 112] width 16 height 16
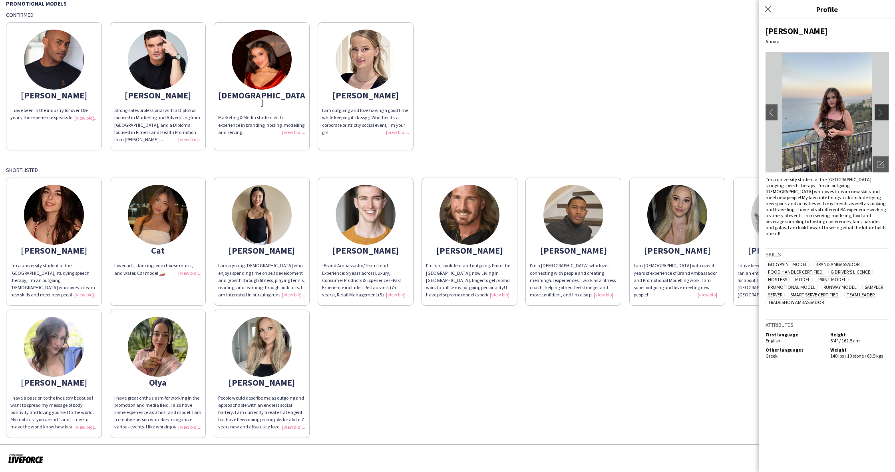
click at [882, 112] on app-icon "chevron-right" at bounding box center [882, 112] width 11 height 7
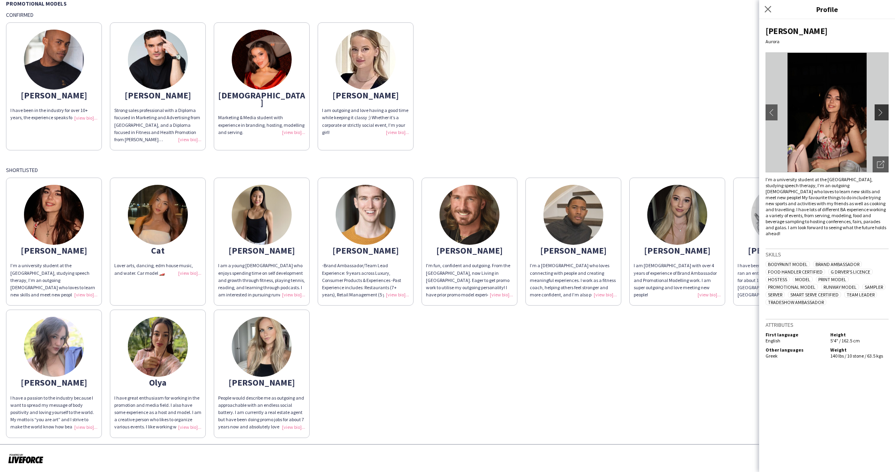
drag, startPoint x: 882, startPoint y: 114, endPoint x: 877, endPoint y: 117, distance: 5.9
click at [882, 114] on app-icon "chevron-right" at bounding box center [882, 112] width 11 height 7
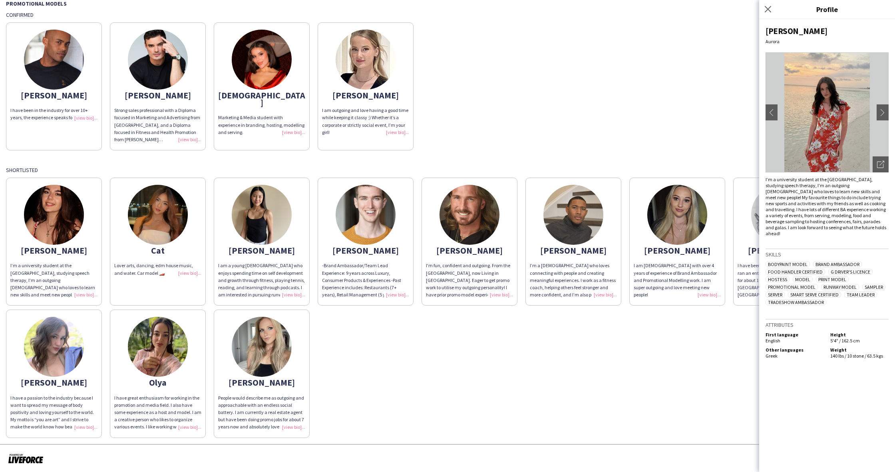
click at [583, 118] on div "[PERSON_NAME] I have been in the industry for over 10+ years, the experience sp…" at bounding box center [447, 84] width 883 height 132
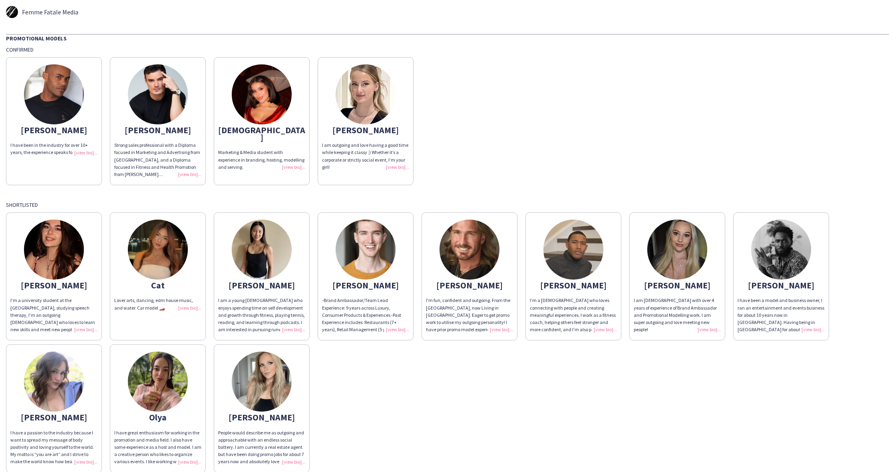
scroll to position [0, 0]
